Goal: Information Seeking & Learning: Learn about a topic

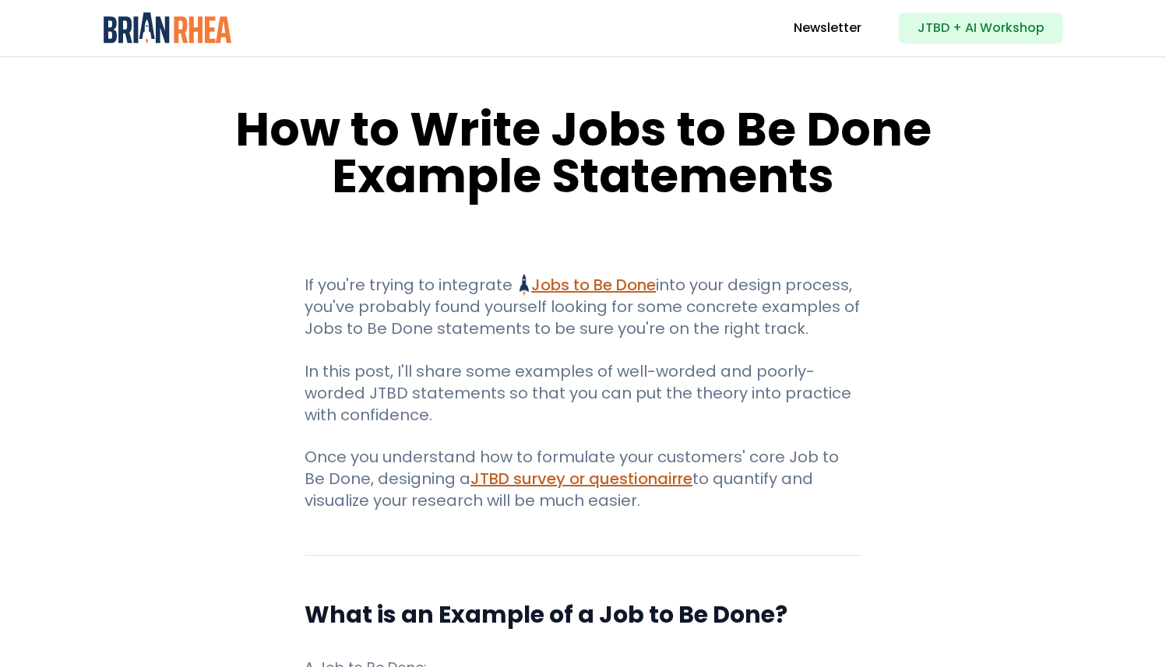
click at [460, 290] on p "If you're trying to integrate Jobs to Be Done Jobs to Be Done Framework and Its…" at bounding box center [582, 306] width 557 height 65
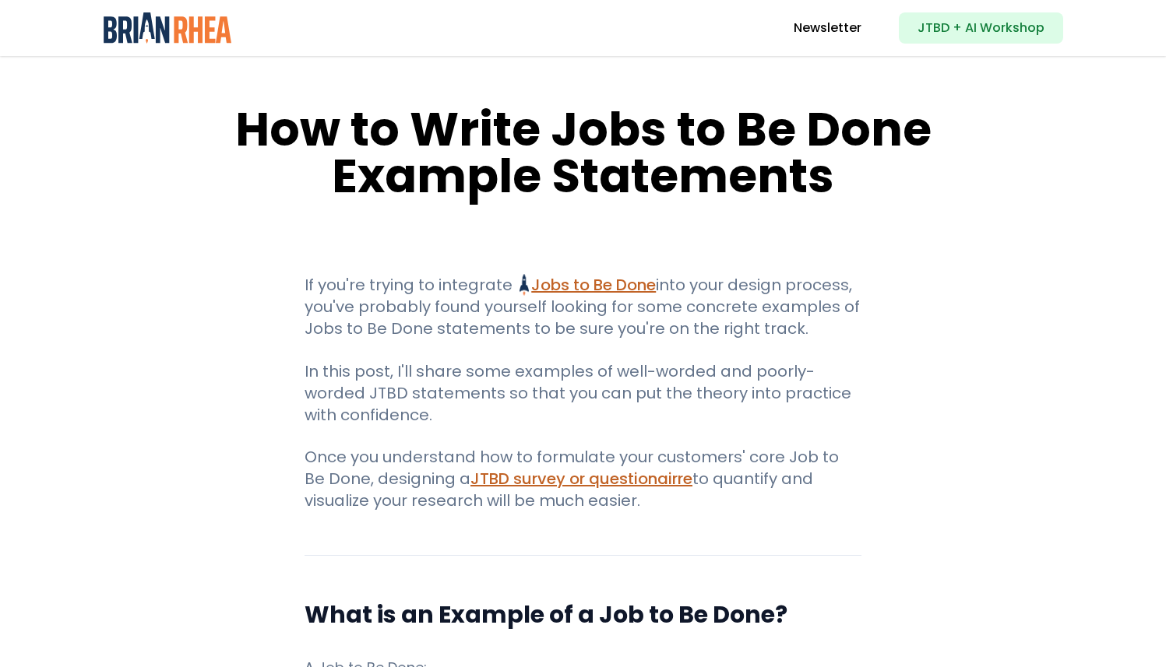
click at [460, 290] on p "If you're trying to integrate Jobs to Be Done Jobs to Be Done Framework and Its…" at bounding box center [582, 306] width 557 height 65
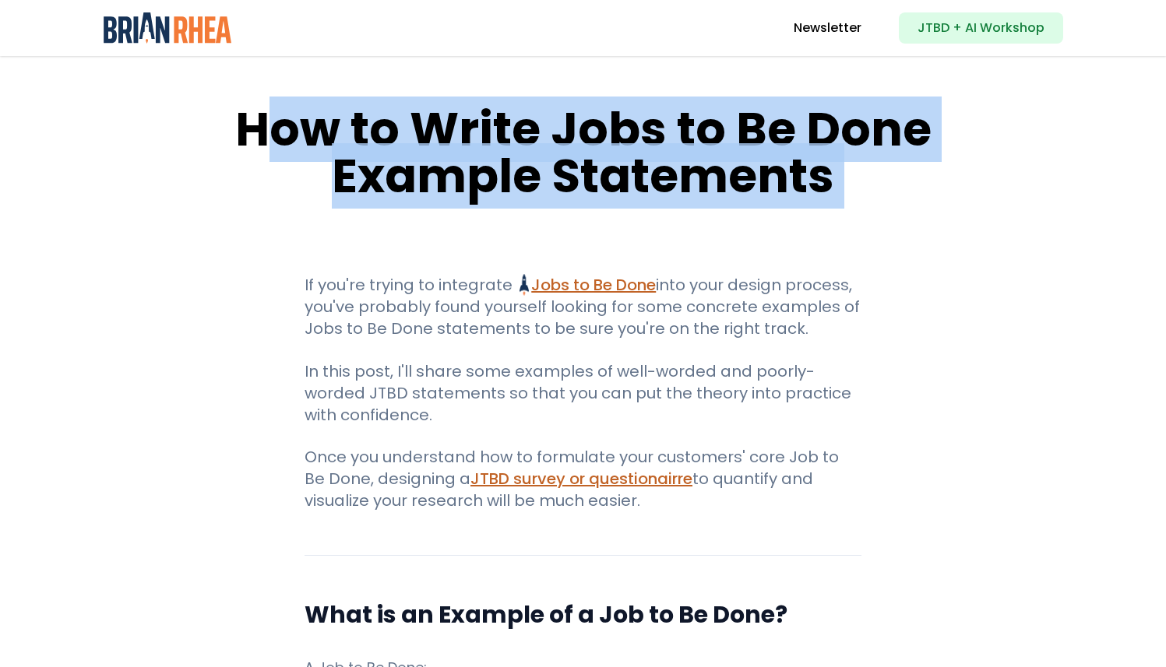
drag, startPoint x: 261, startPoint y: 141, endPoint x: 621, endPoint y: 223, distance: 368.9
click at [539, 174] on h1 "How to Write Jobs to Be Done Example Statements" at bounding box center [583, 152] width 777 height 93
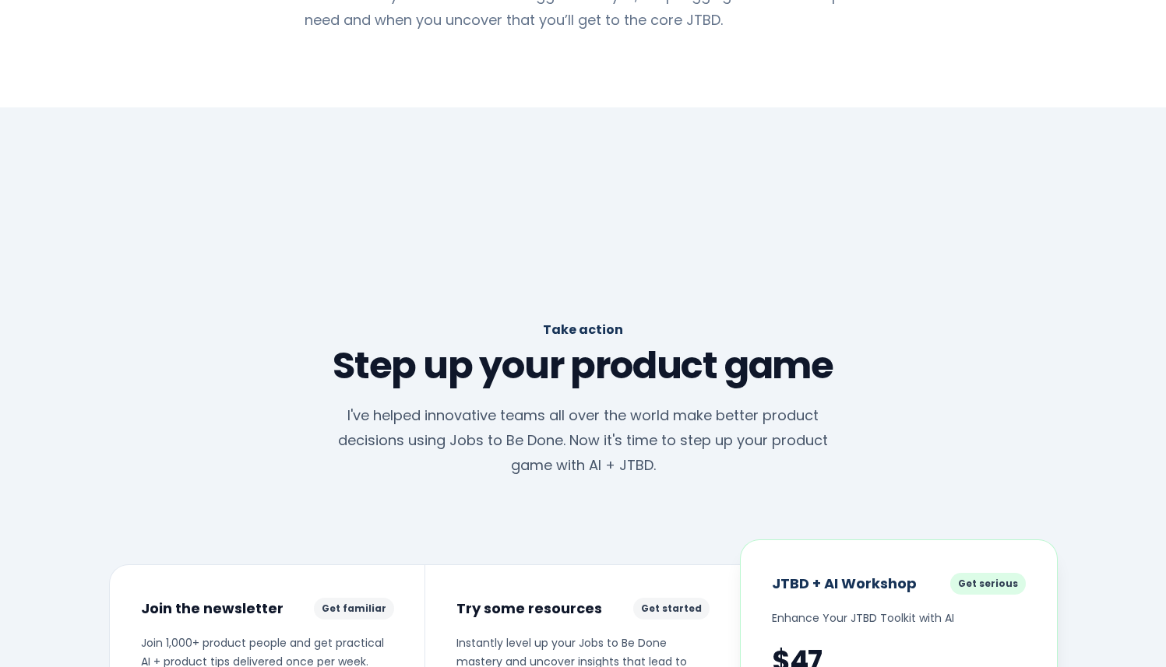
scroll to position [3262, 0]
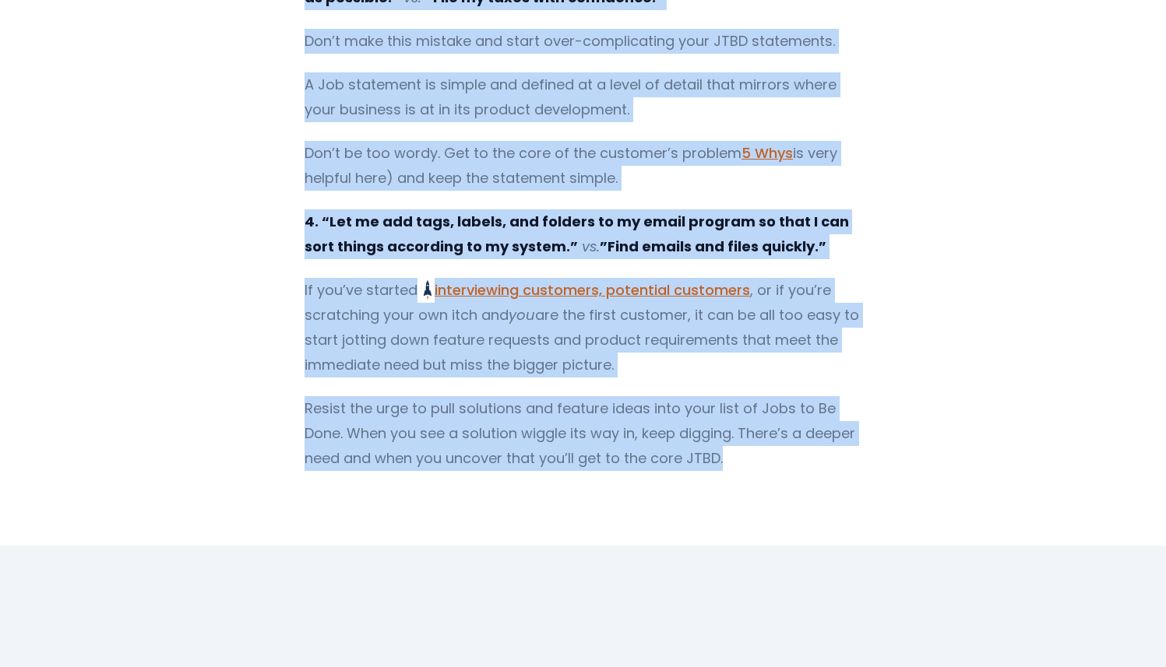
drag, startPoint x: 238, startPoint y: 118, endPoint x: 708, endPoint y: 400, distance: 548.0
copy article "Lor ip Dolor Sita co Ad Elit Seddoei Temporinci Ut lab'et dolore ma aliquaeni A…"
